Goal: Information Seeking & Learning: Learn about a topic

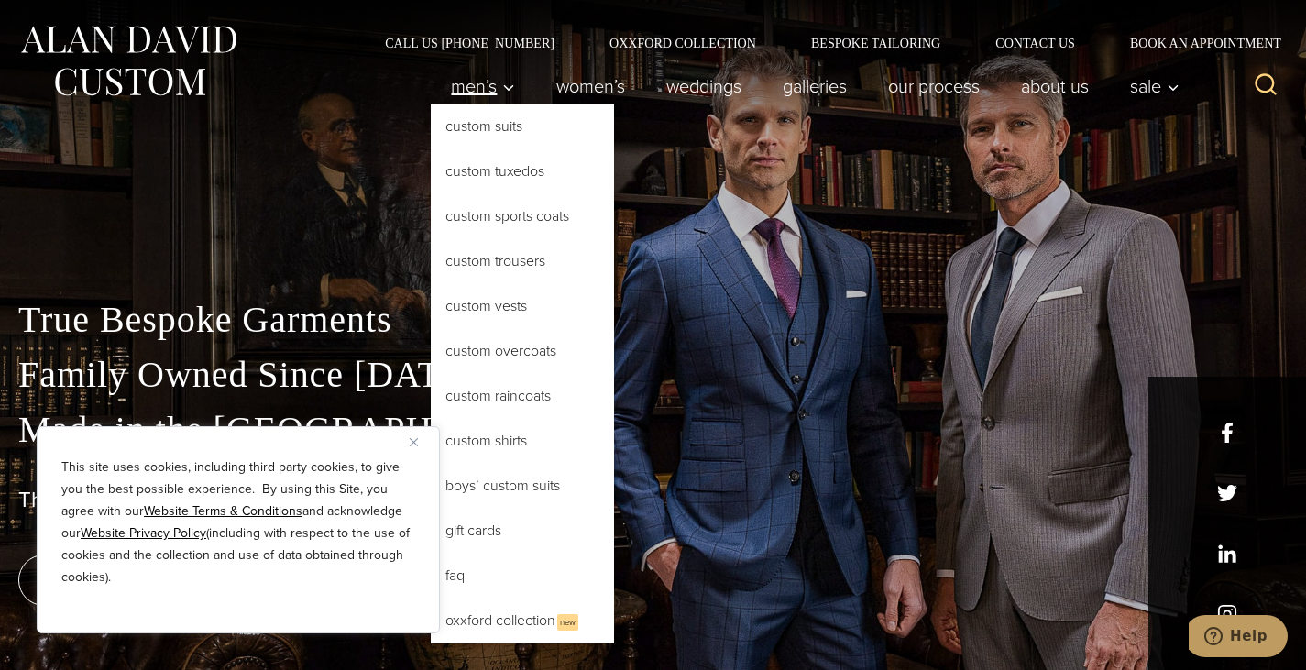
click at [501, 90] on icon "Primary Navigation" at bounding box center [509, 88] width 17 height 17
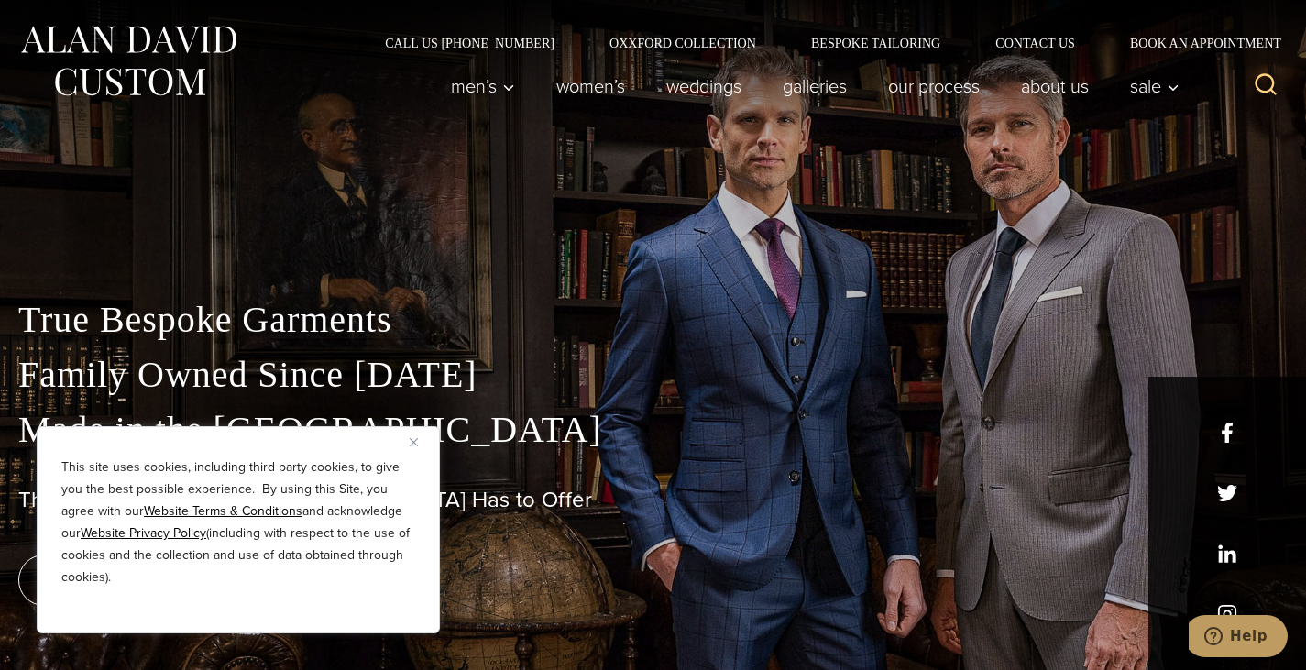
click at [414, 435] on button "Close" at bounding box center [421, 442] width 22 height 22
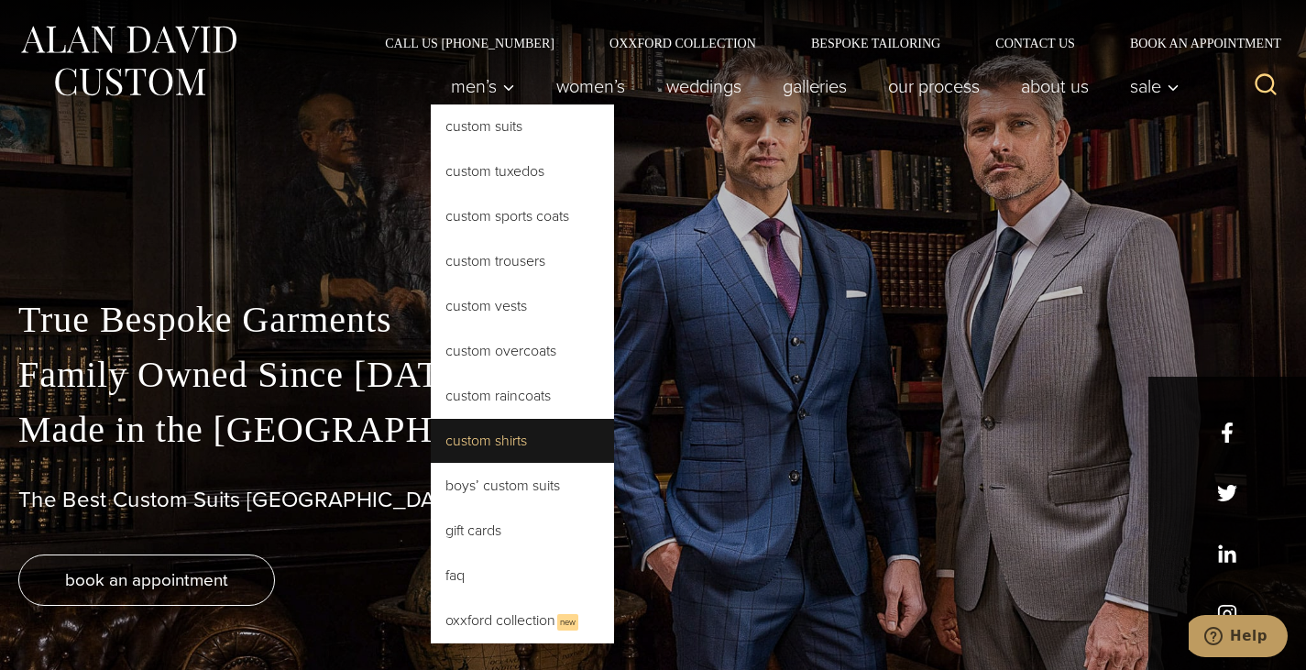
click at [476, 446] on link "Custom Shirts" at bounding box center [522, 441] width 183 height 44
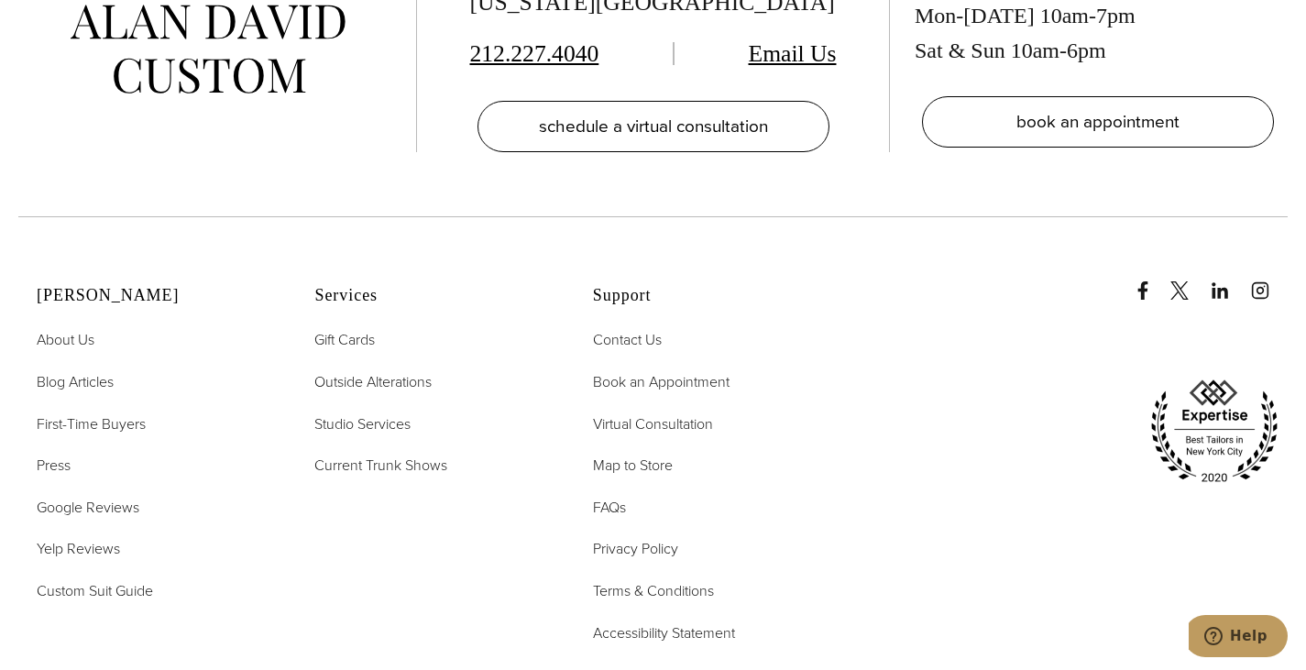
scroll to position [10234, 0]
click at [111, 413] on span "First-Time Buyers" at bounding box center [91, 423] width 109 height 21
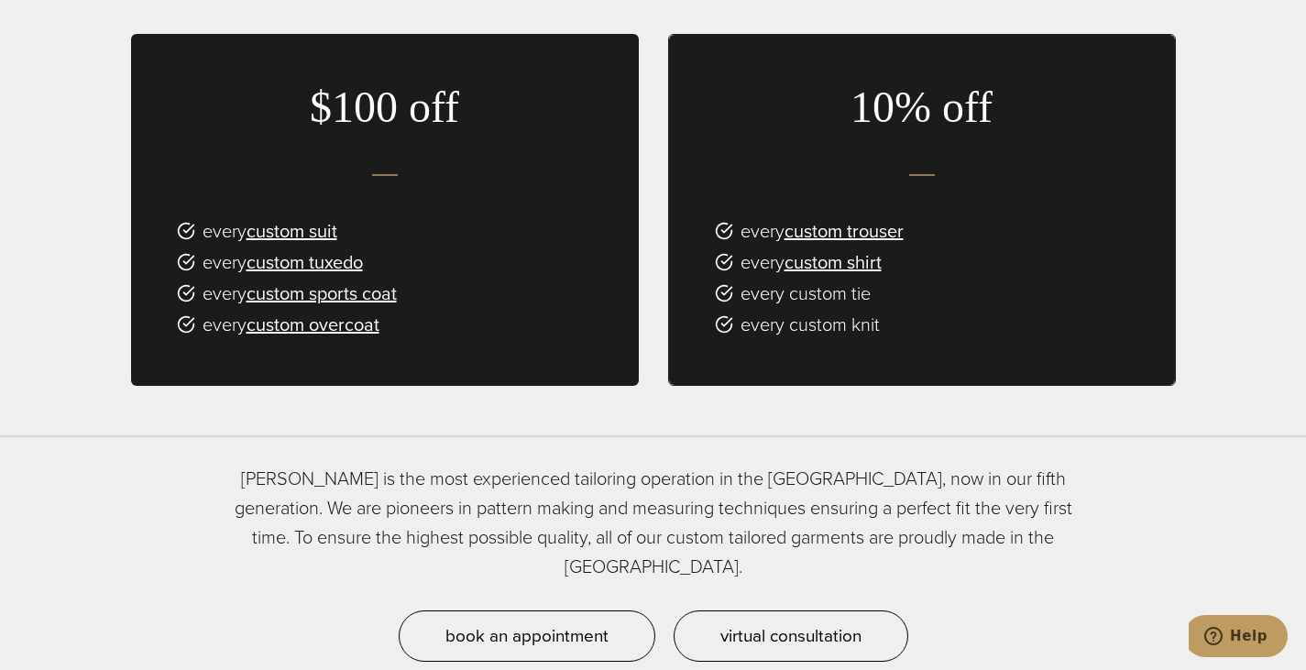
scroll to position [1183, 0]
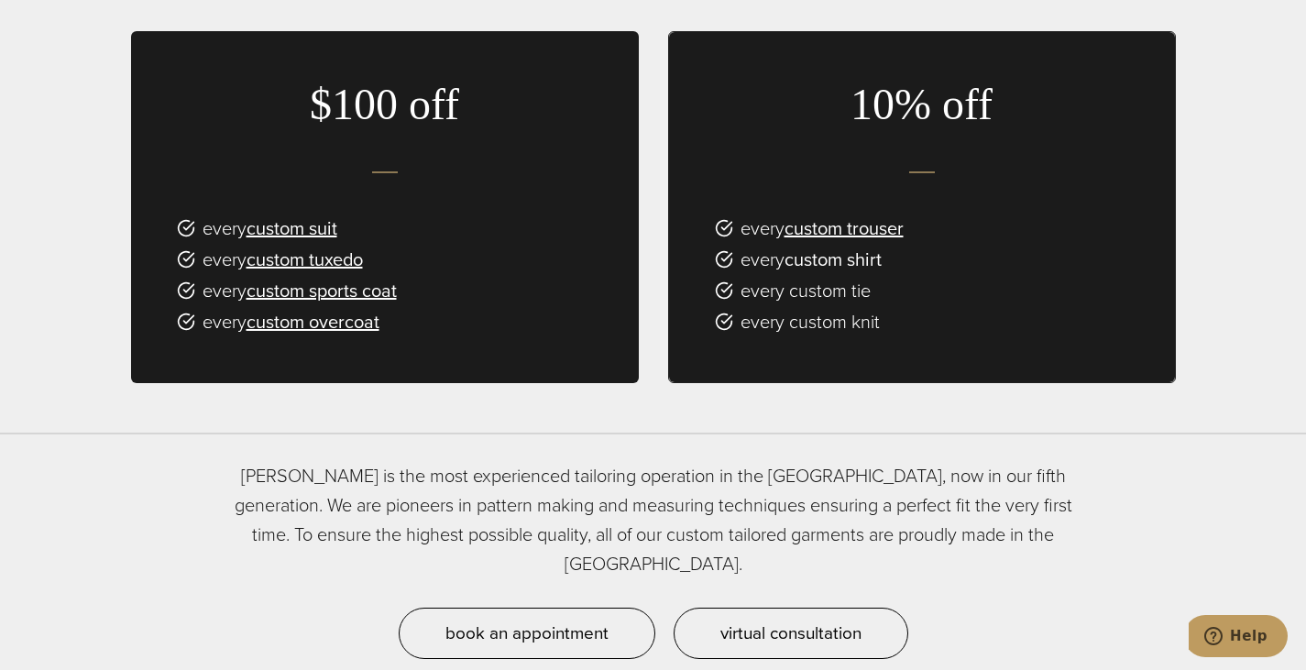
click at [869, 246] on link "custom shirt" at bounding box center [833, 260] width 97 height 28
